Goal: Transaction & Acquisition: Purchase product/service

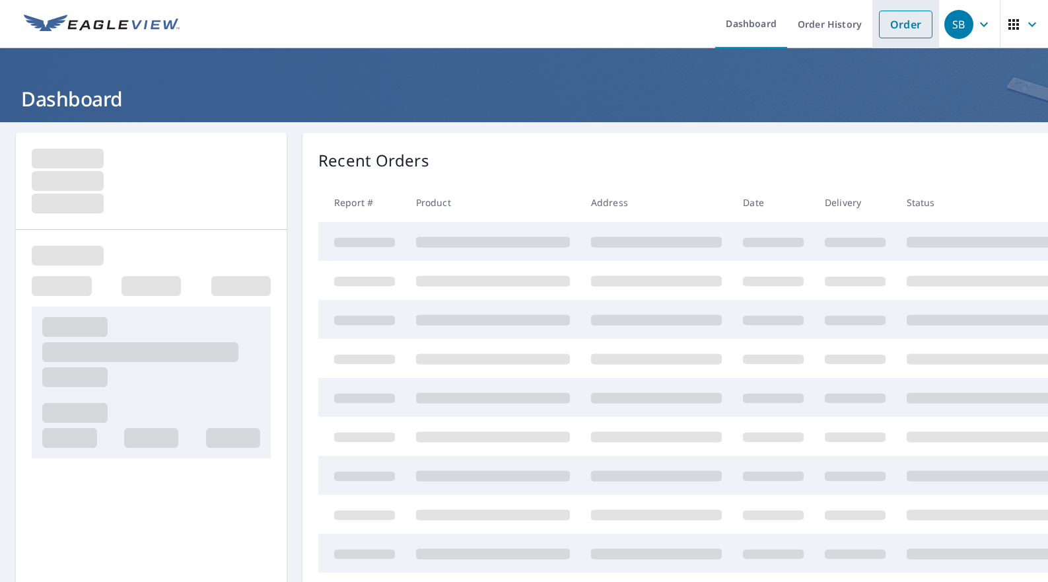
click at [897, 28] on link "Order" at bounding box center [905, 25] width 53 height 28
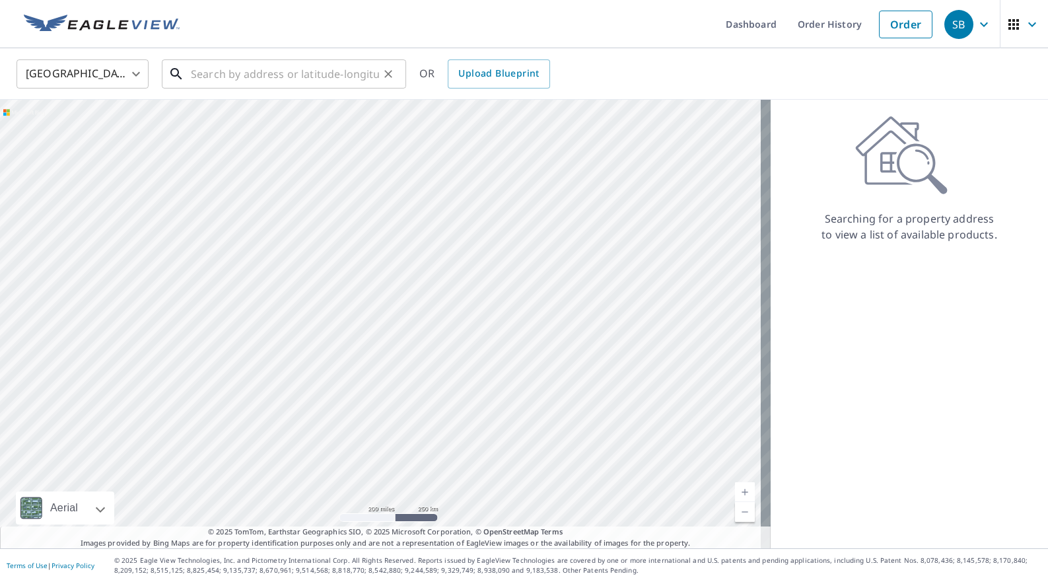
click at [277, 77] on input "text" at bounding box center [285, 73] width 188 height 37
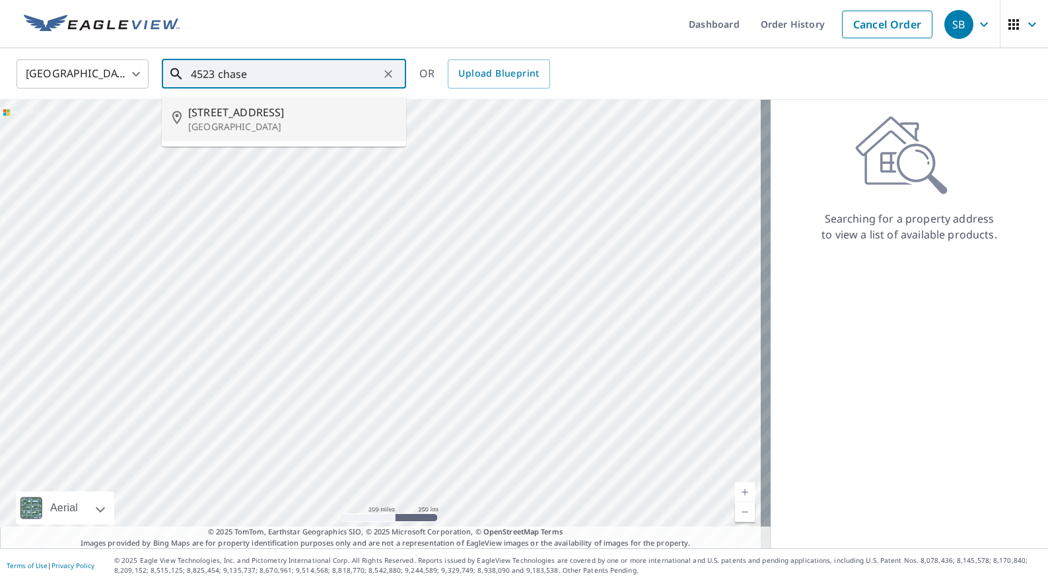
click at [263, 119] on span "[STREET_ADDRESS]" at bounding box center [291, 112] width 207 height 16
type input "[STREET_ADDRESS][PERSON_NAME]"
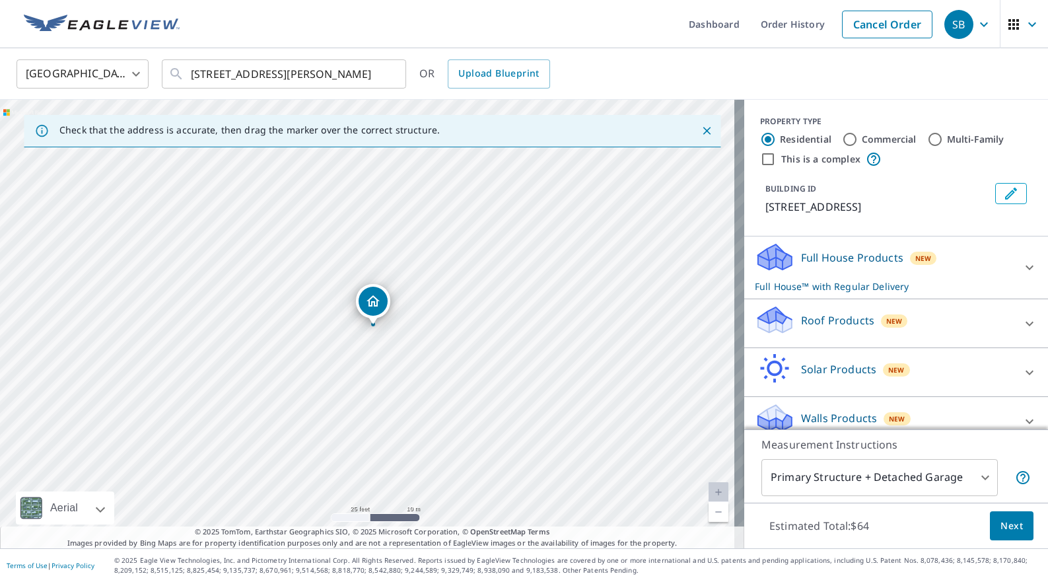
click at [1022, 324] on icon at bounding box center [1030, 324] width 16 height 16
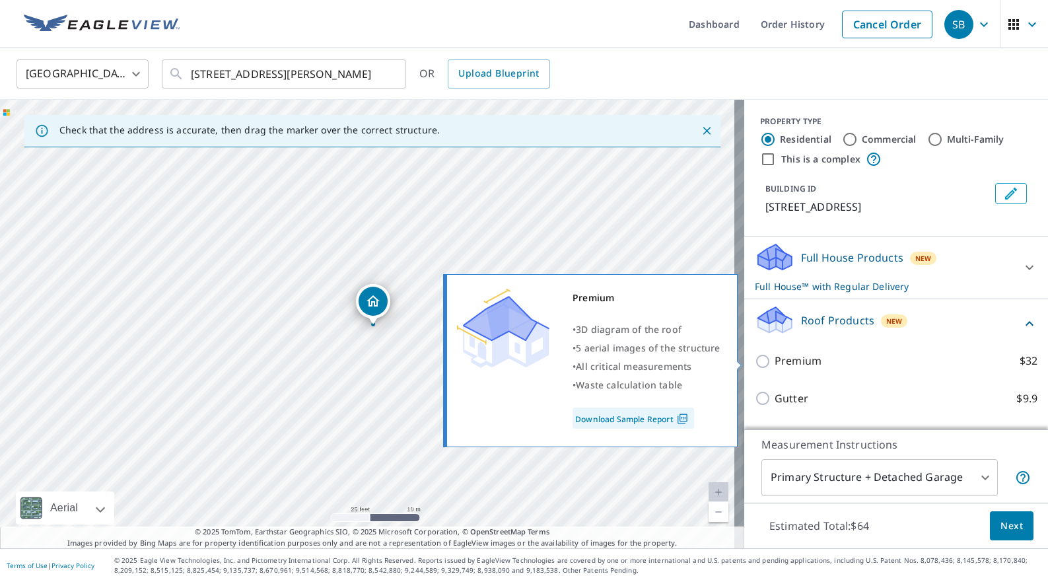
click at [756, 361] on input "Premium $32" at bounding box center [765, 361] width 20 height 16
checkbox input "true"
checkbox input "false"
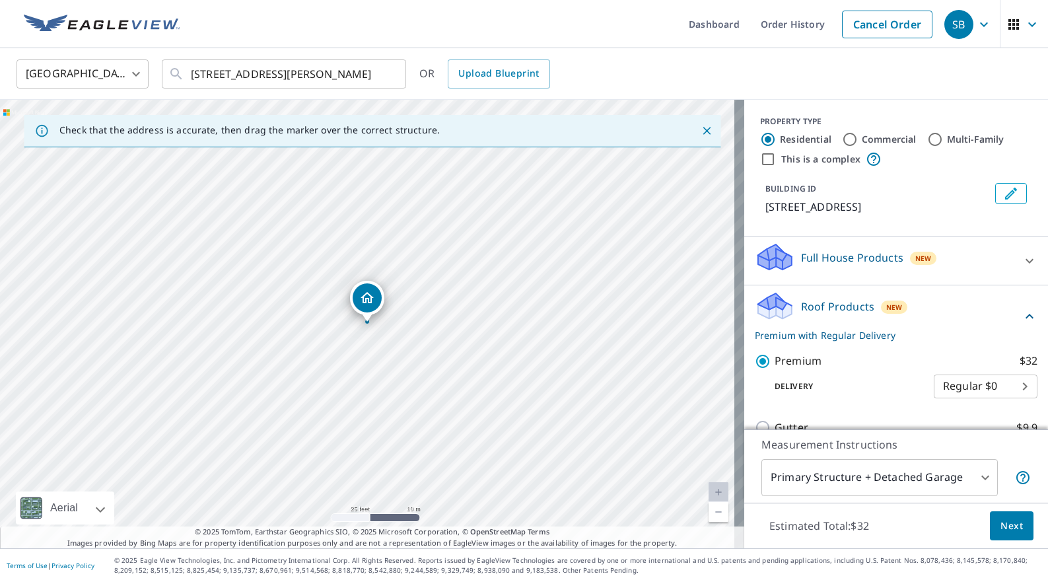
click at [1011, 519] on span "Next" at bounding box center [1011, 526] width 22 height 17
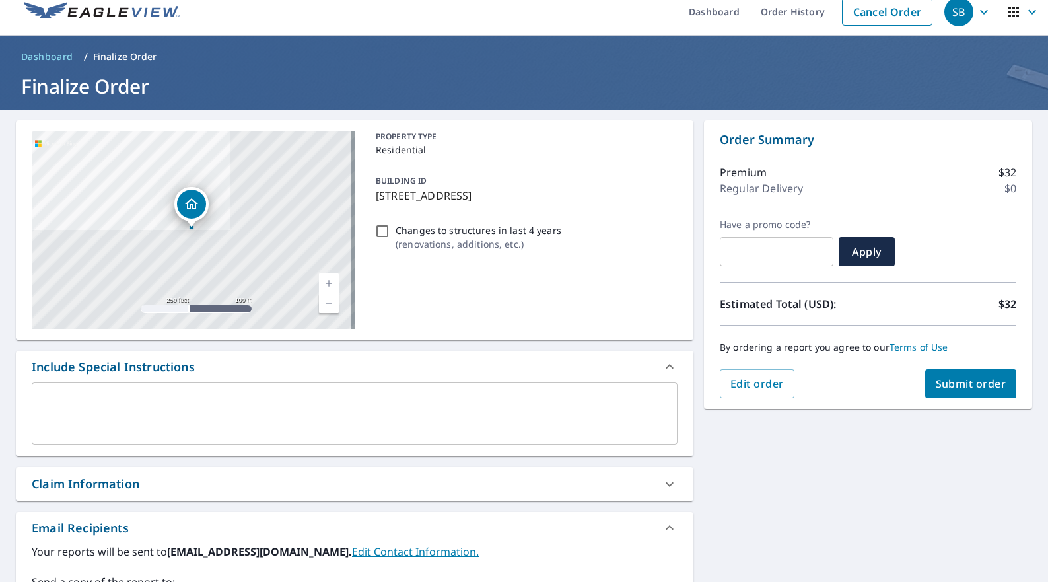
scroll to position [250, 0]
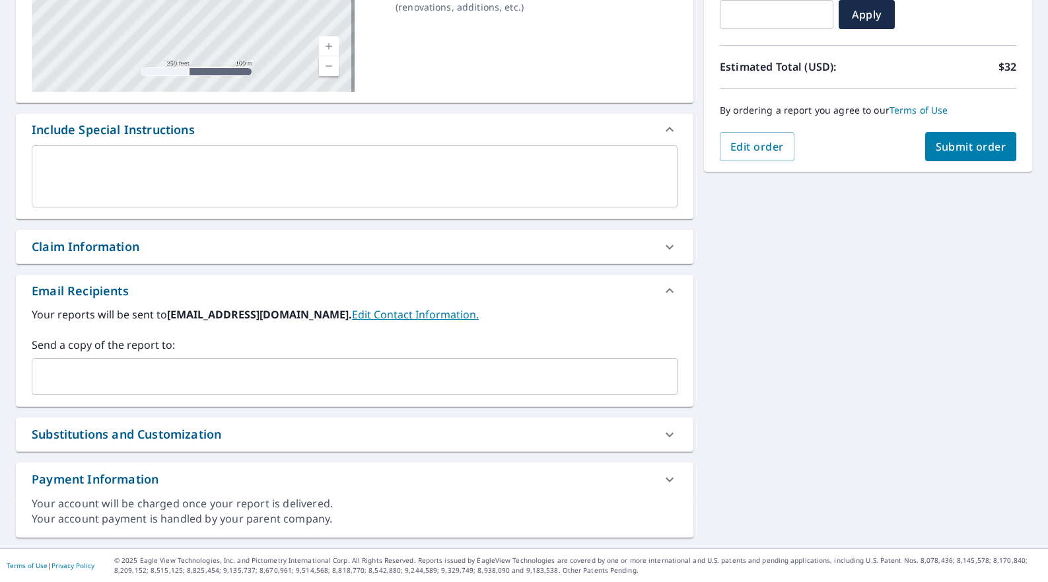
click at [176, 373] on input "text" at bounding box center [345, 376] width 614 height 25
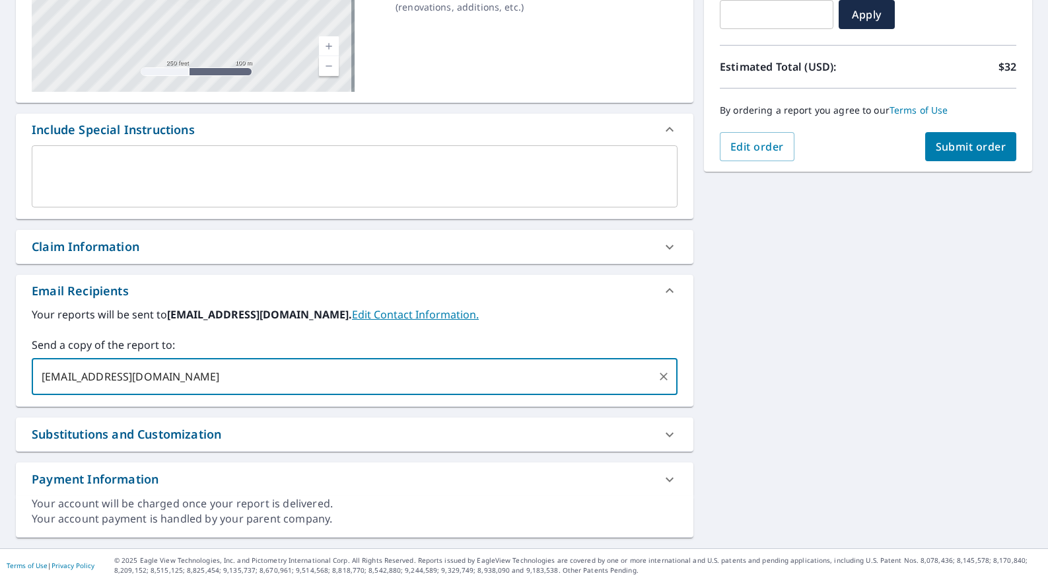
type input "[EMAIL_ADDRESS][DOMAIN_NAME]"
click at [722, 416] on div "[STREET_ADDRESS] Aerial Road A standard road map Aerial A detailed look from ab…" at bounding box center [524, 211] width 1048 height 676
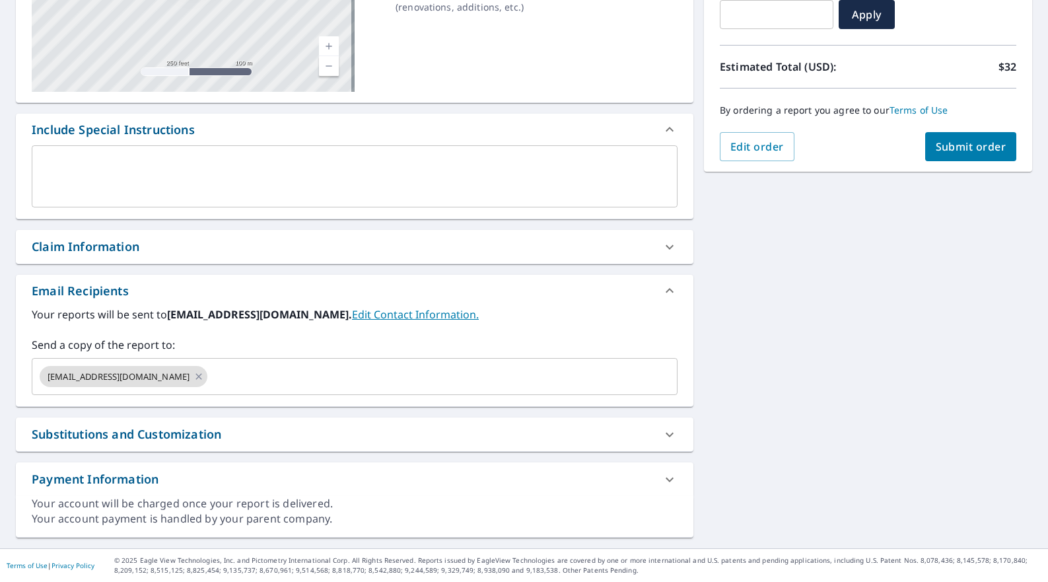
click at [932, 157] on button "Submit order" at bounding box center [971, 146] width 92 height 29
checkbox input "true"
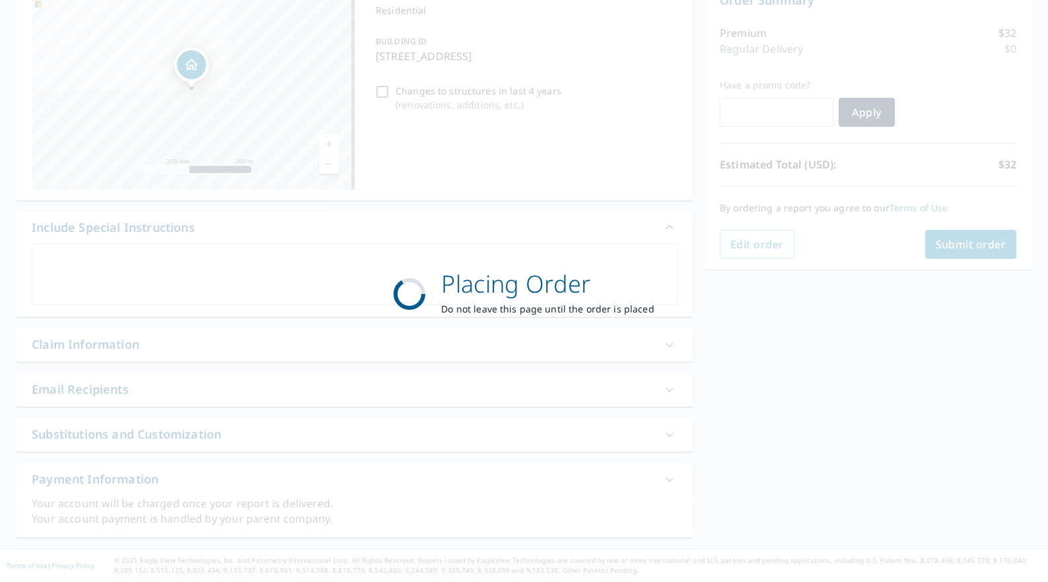
scroll to position [152, 0]
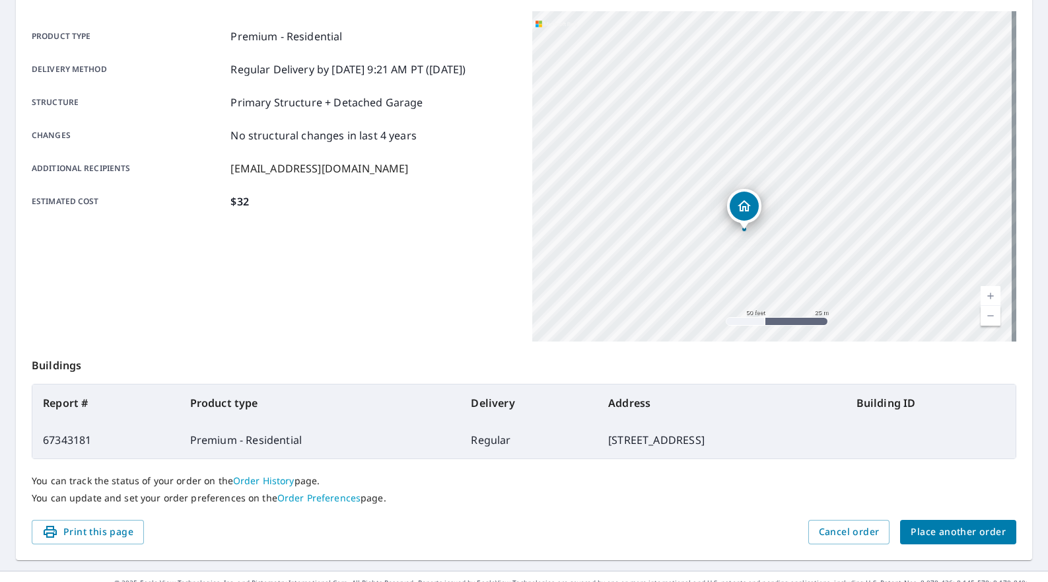
scroll to position [195, 0]
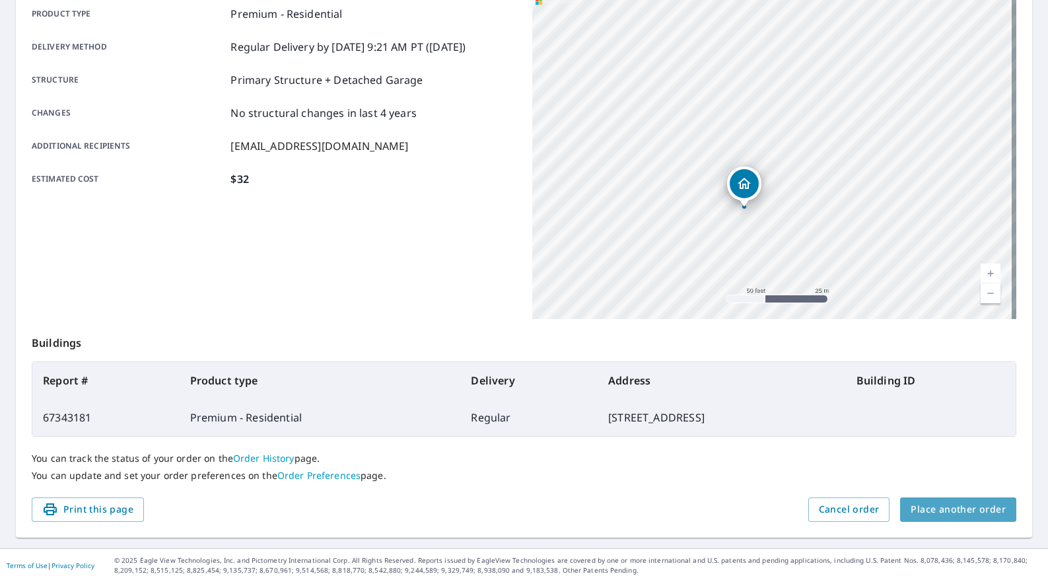
click at [963, 516] on span "Place another order" at bounding box center [958, 509] width 95 height 17
